Goal: Task Accomplishment & Management: Manage account settings

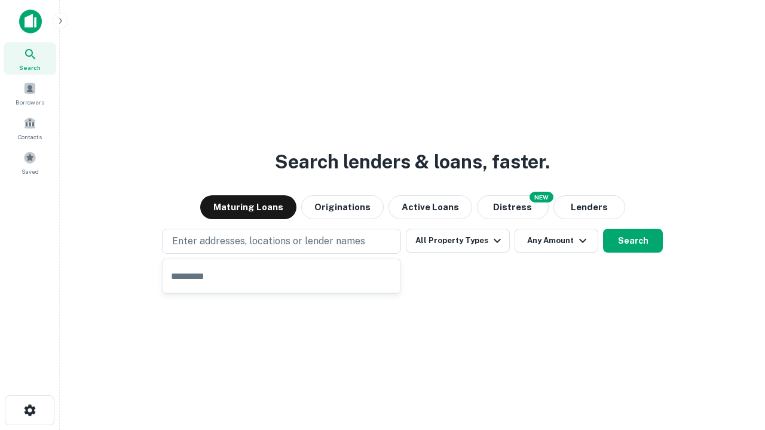
type input "**********"
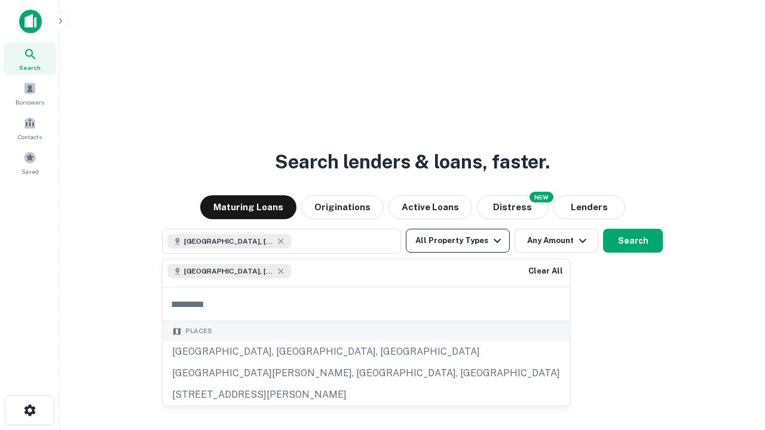
click at [458, 241] on button "All Property Types" at bounding box center [458, 241] width 104 height 24
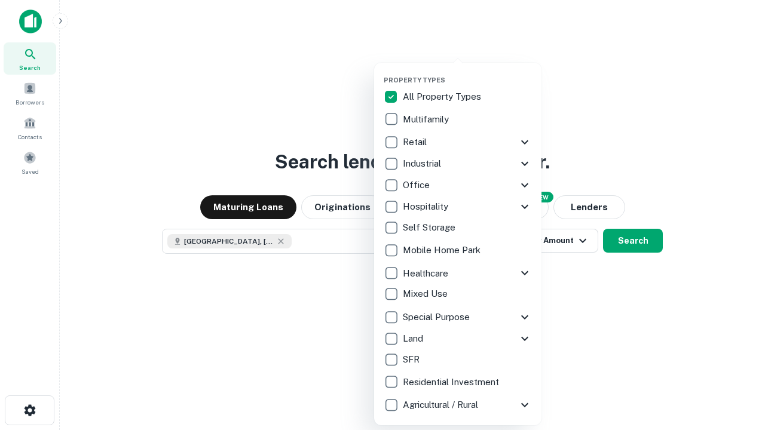
click at [467, 72] on button "button" at bounding box center [467, 72] width 167 height 1
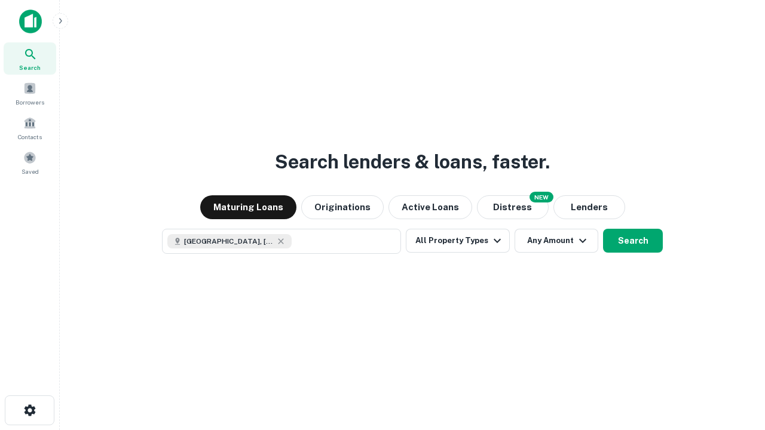
scroll to position [19, 0]
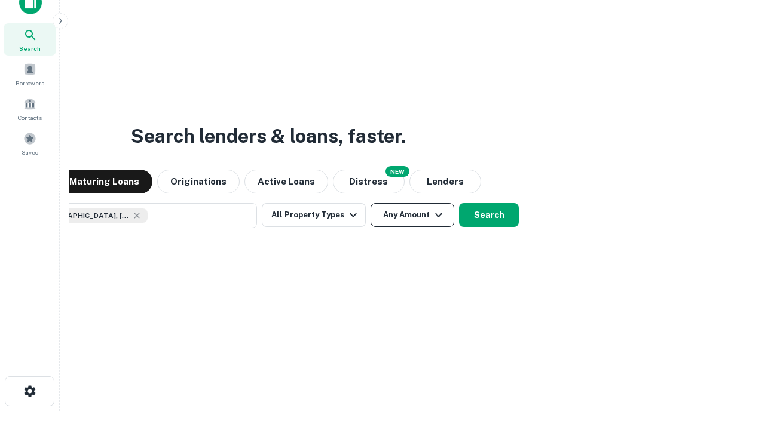
click at [371, 203] on button "Any Amount" at bounding box center [413, 215] width 84 height 24
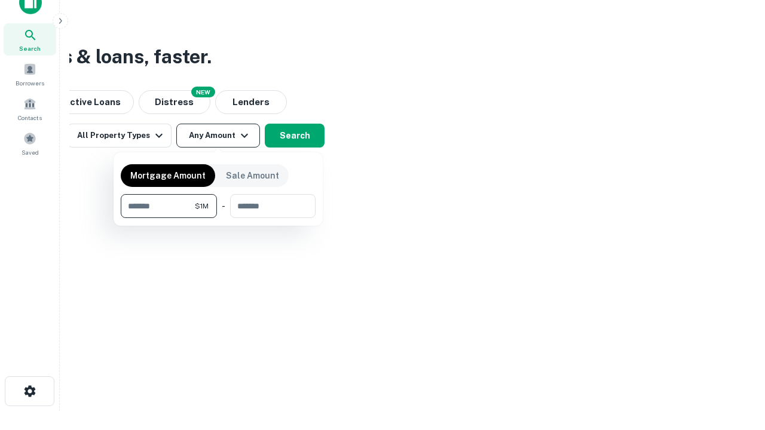
type input "*******"
click at [218, 218] on button "button" at bounding box center [218, 218] width 195 height 1
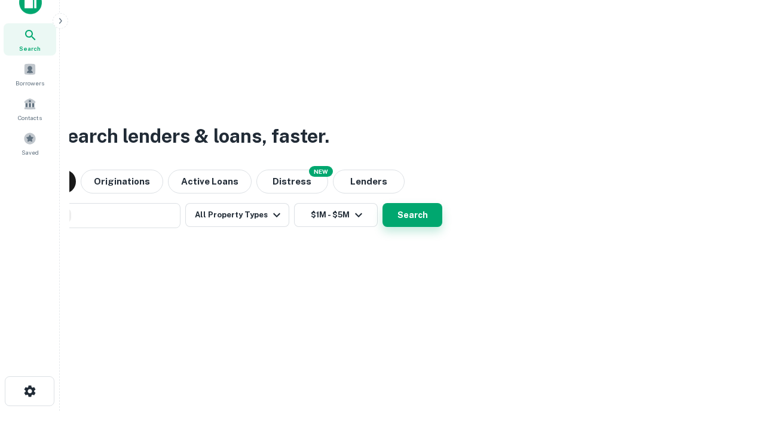
click at [383, 203] on button "Search" at bounding box center [413, 215] width 60 height 24
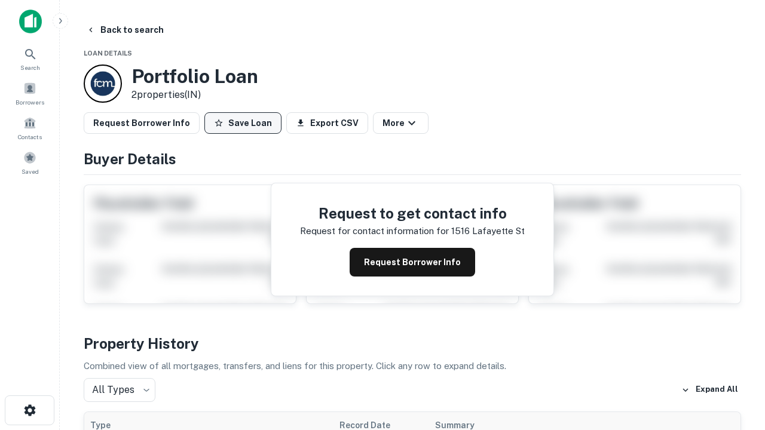
click at [243, 123] on button "Save Loan" at bounding box center [242, 123] width 77 height 22
click at [246, 123] on button "Loan Saved" at bounding box center [245, 123] width 82 height 22
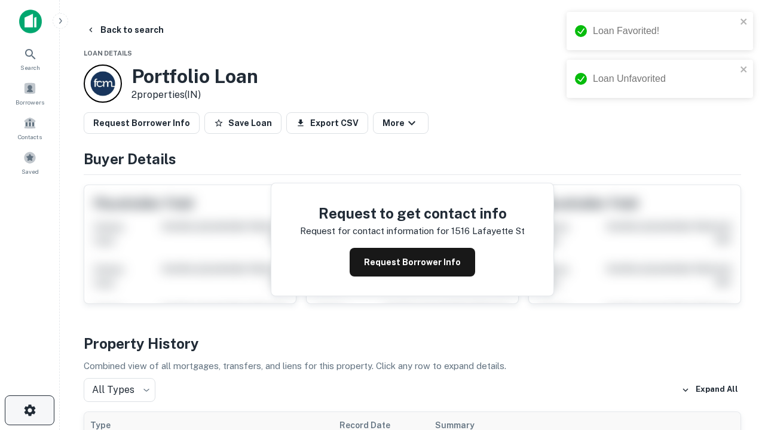
click at [29, 411] on icon "button" at bounding box center [30, 410] width 14 height 14
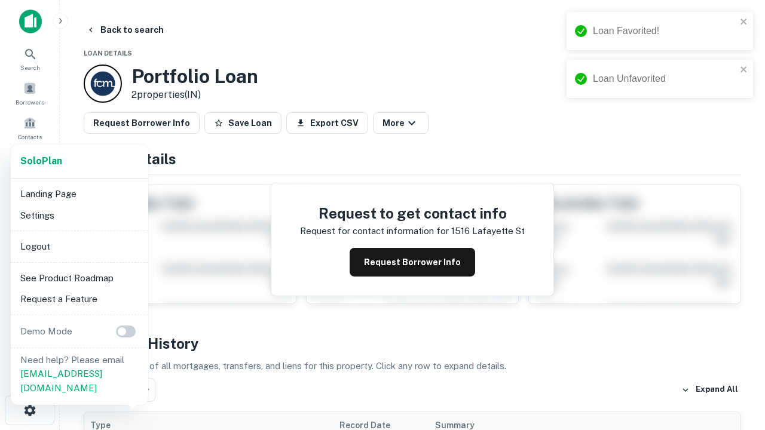
click at [79, 246] on li "Logout" at bounding box center [80, 247] width 128 height 22
